Goal: Answer question/provide support: Share knowledge or assist other users

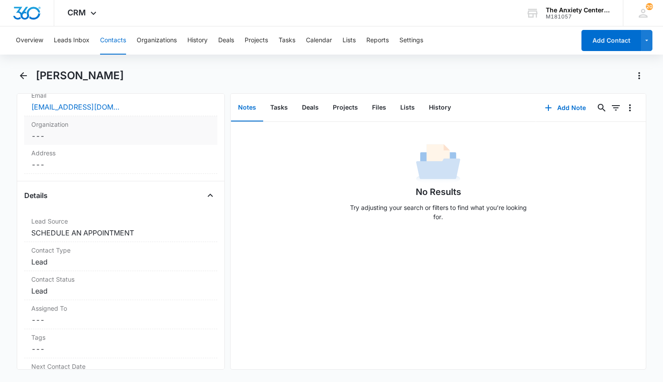
scroll to position [308, 0]
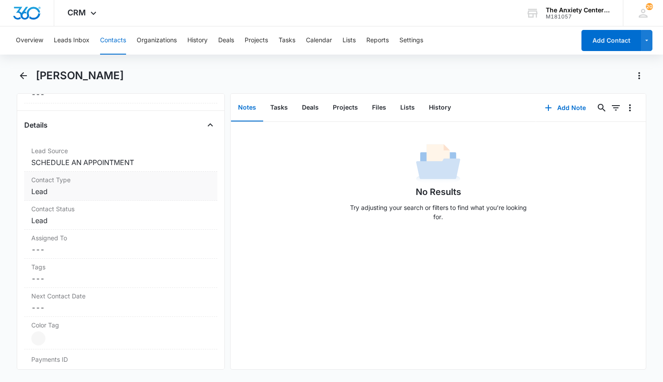
click at [140, 186] on dd "Cancel Save Changes Lead" at bounding box center [120, 191] width 179 height 11
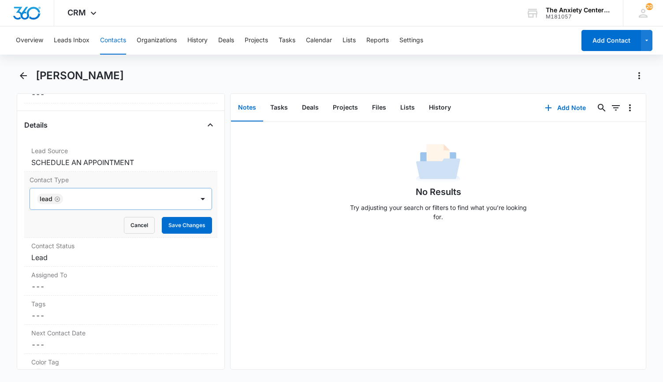
click at [57, 197] on icon "Remove Lead" at bounding box center [57, 199] width 6 height 7
click at [196, 198] on div at bounding box center [203, 199] width 14 height 14
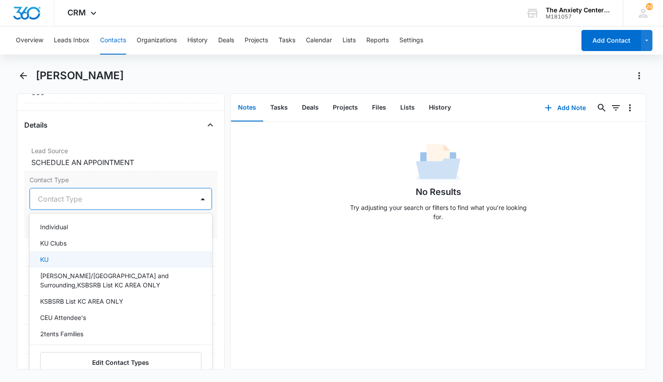
scroll to position [220, 0]
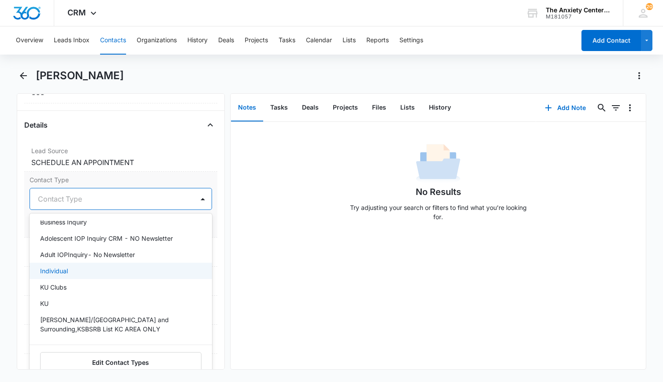
click at [79, 267] on div "Individual" at bounding box center [119, 271] width 159 height 9
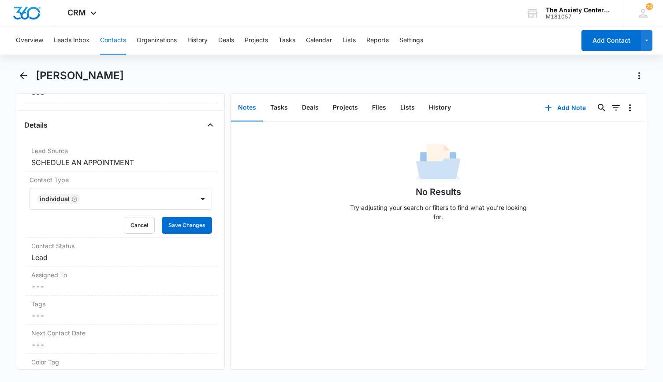
click at [253, 239] on div "No Results Try adjusting your search or filters to find what you’re looking for." at bounding box center [437, 246] width 415 height 248
click at [182, 227] on button "Save Changes" at bounding box center [187, 225] width 50 height 17
click at [176, 257] on dd "Cancel Save Changes Lead" at bounding box center [120, 257] width 179 height 11
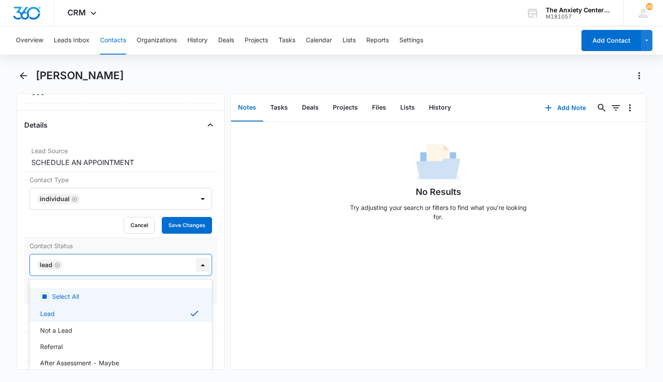
click at [199, 263] on div at bounding box center [203, 265] width 14 height 14
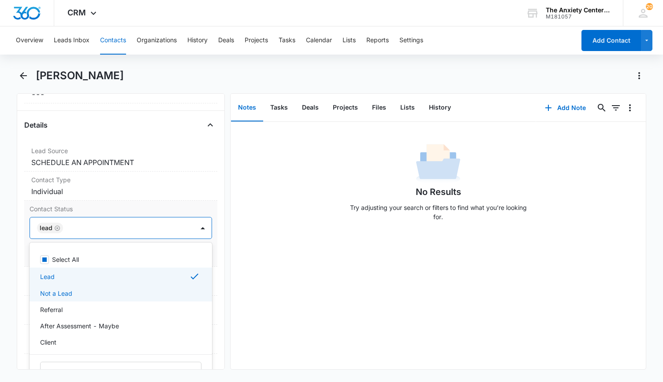
click at [70, 291] on p "Not a Lead" at bounding box center [56, 293] width 32 height 9
click at [56, 225] on icon "Remove Lead" at bounding box center [57, 228] width 6 height 7
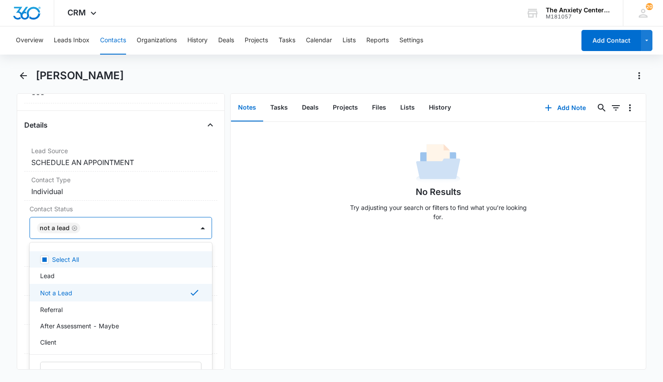
drag, startPoint x: 234, startPoint y: 231, endPoint x: 231, endPoint y: 242, distance: 11.6
click at [235, 231] on div "No Results Try adjusting your search or filters to find what you’re looking for." at bounding box center [437, 246] width 415 height 248
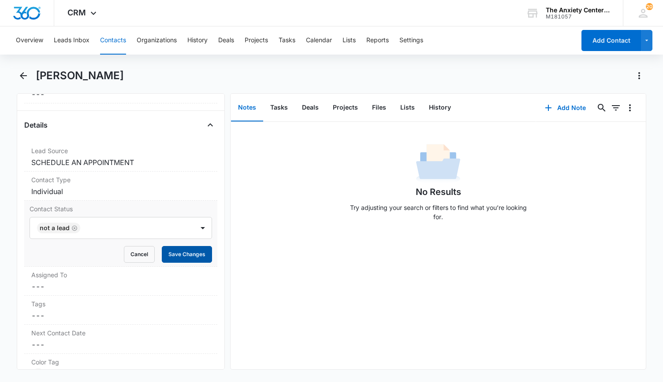
click at [190, 251] on button "Save Changes" at bounding box center [187, 254] width 50 height 17
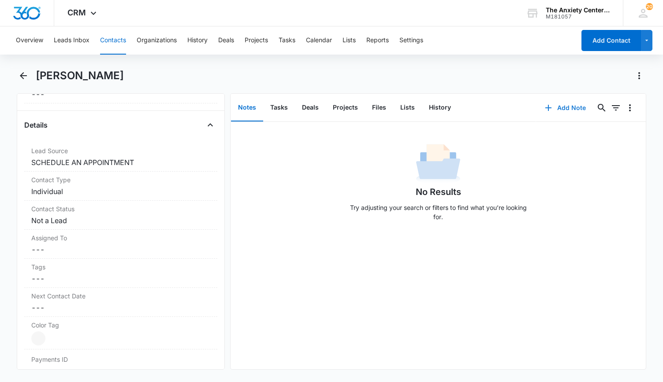
click at [545, 108] on icon "button" at bounding box center [548, 108] width 6 height 6
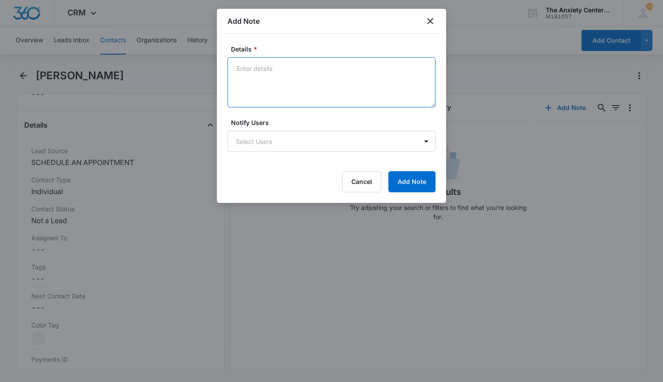
click at [259, 74] on textarea "Details *" at bounding box center [331, 82] width 208 height 50
type textarea "Wanted [PERSON_NAME] contact info. Sent it to her."
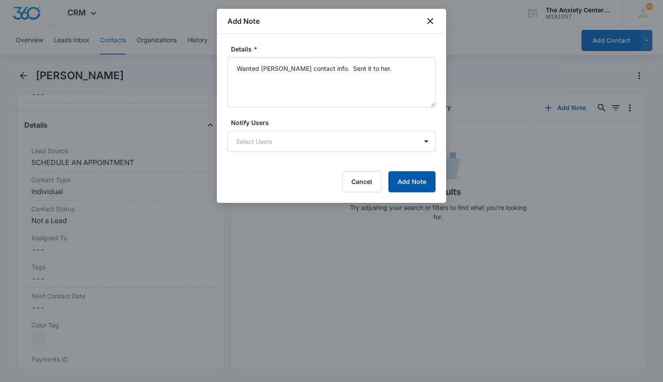
click at [412, 178] on button "Add Note" at bounding box center [411, 181] width 47 height 21
